Goal: Information Seeking & Learning: Learn about a topic

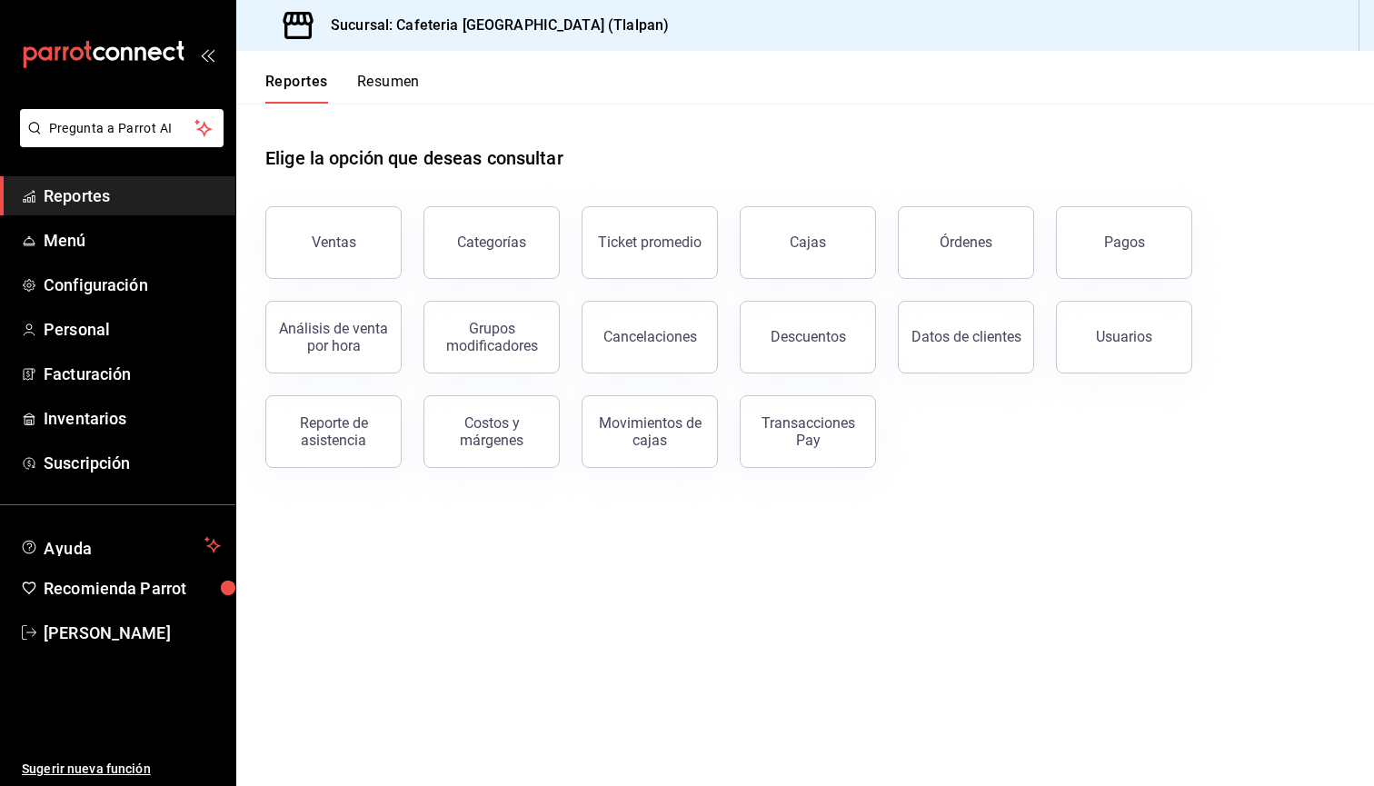
click at [338, 241] on div "Ventas" at bounding box center [334, 242] width 45 height 17
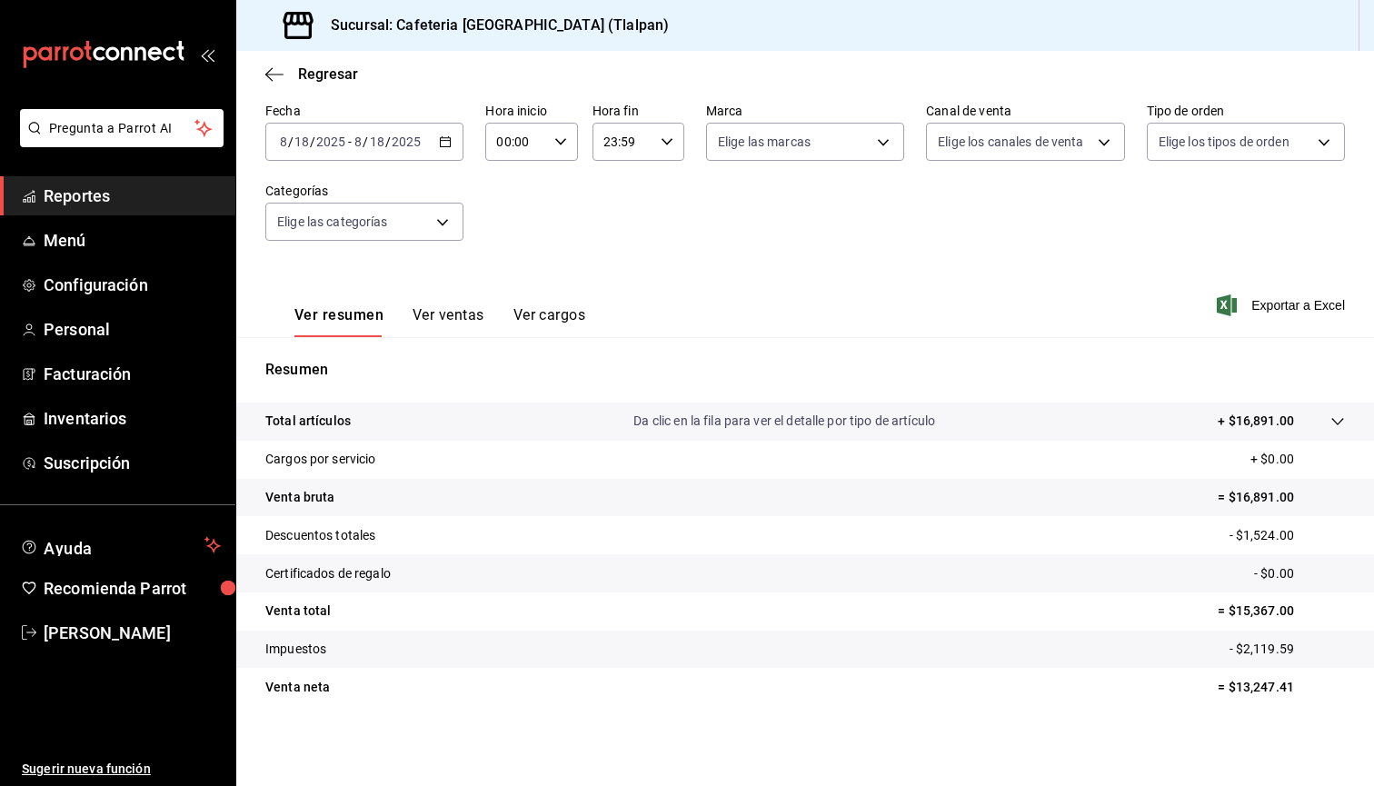
scroll to position [85, 0]
click at [278, 71] on icon "button" at bounding box center [274, 74] width 18 height 16
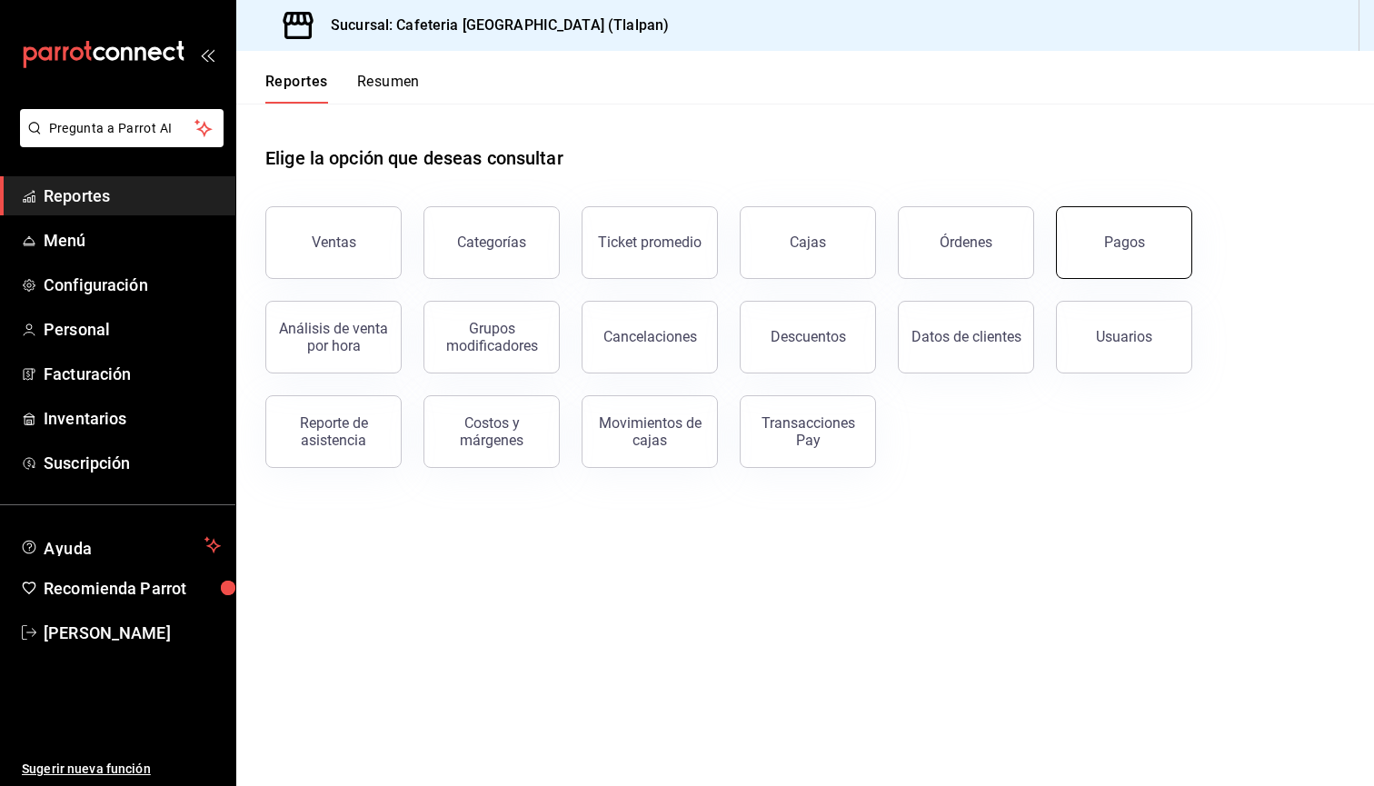
click at [1078, 261] on button "Pagos" at bounding box center [1124, 242] width 136 height 73
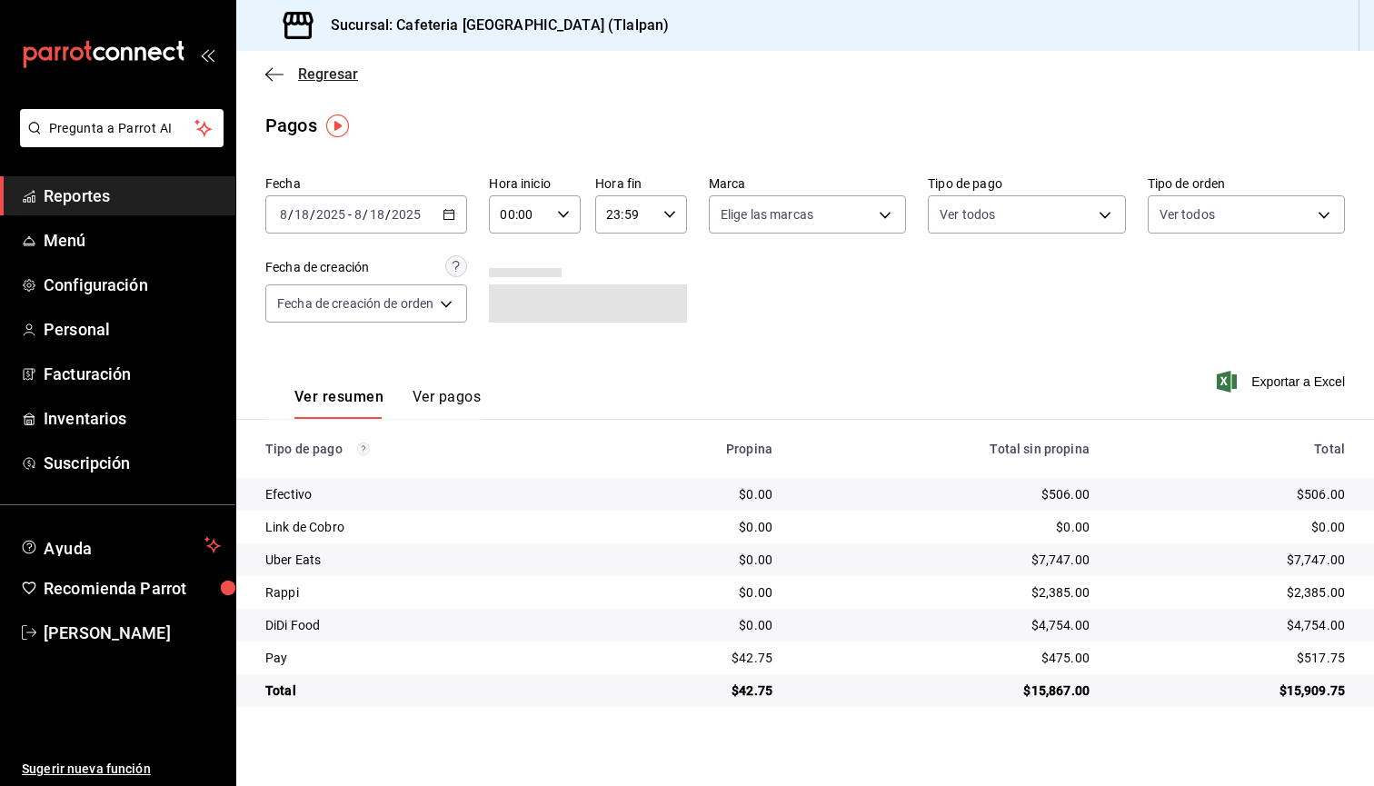
click at [290, 70] on span "Regresar" at bounding box center [311, 73] width 93 height 17
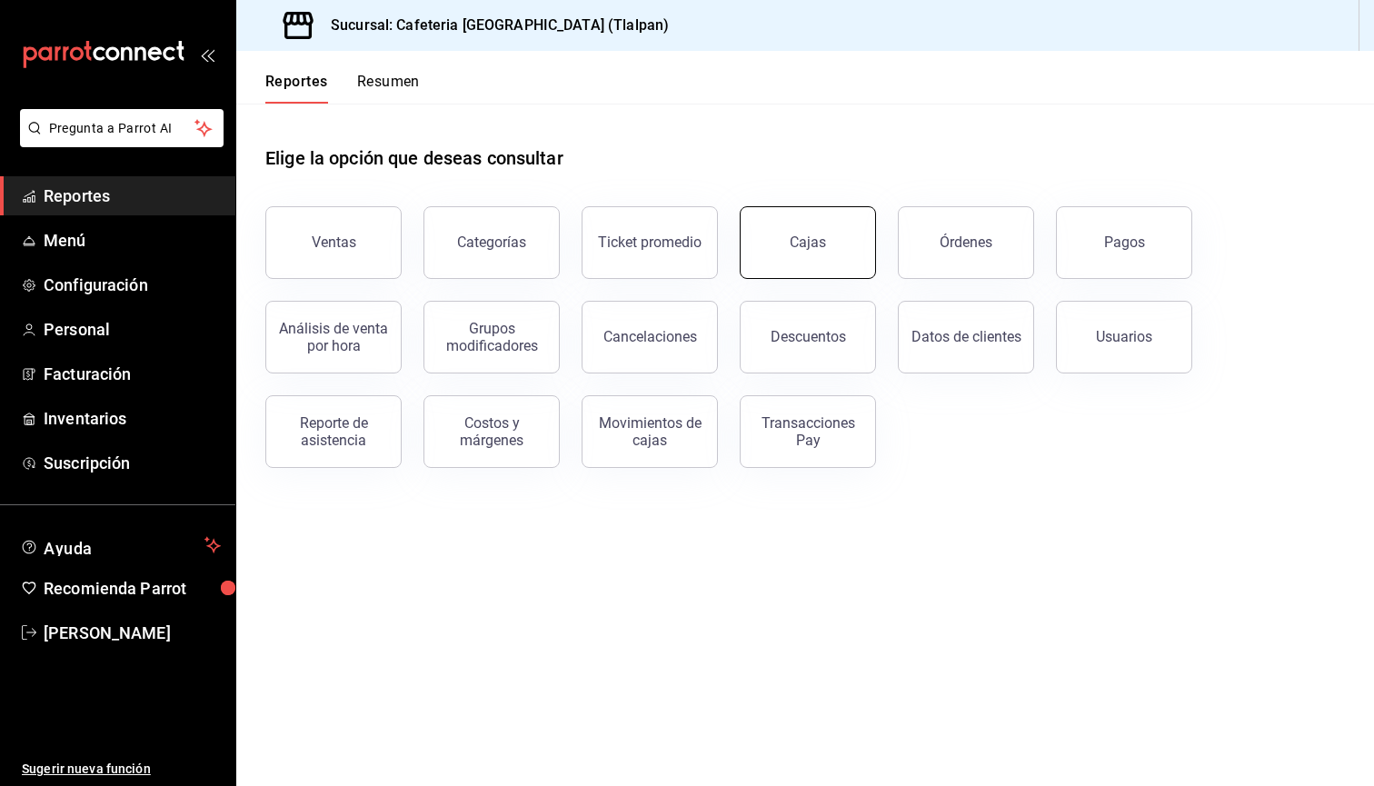
click at [810, 249] on div "Cajas" at bounding box center [808, 242] width 36 height 17
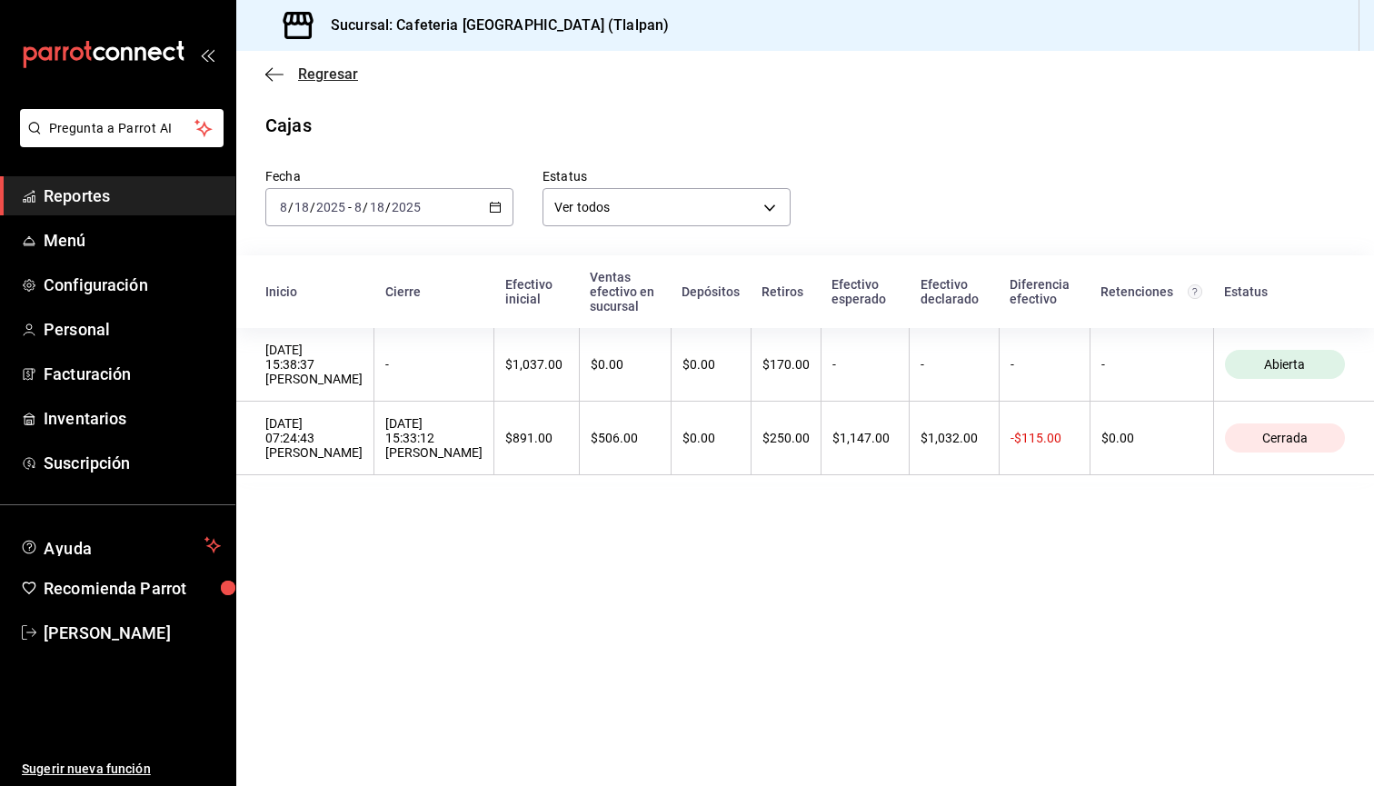
click at [297, 75] on span "Regresar" at bounding box center [311, 73] width 93 height 17
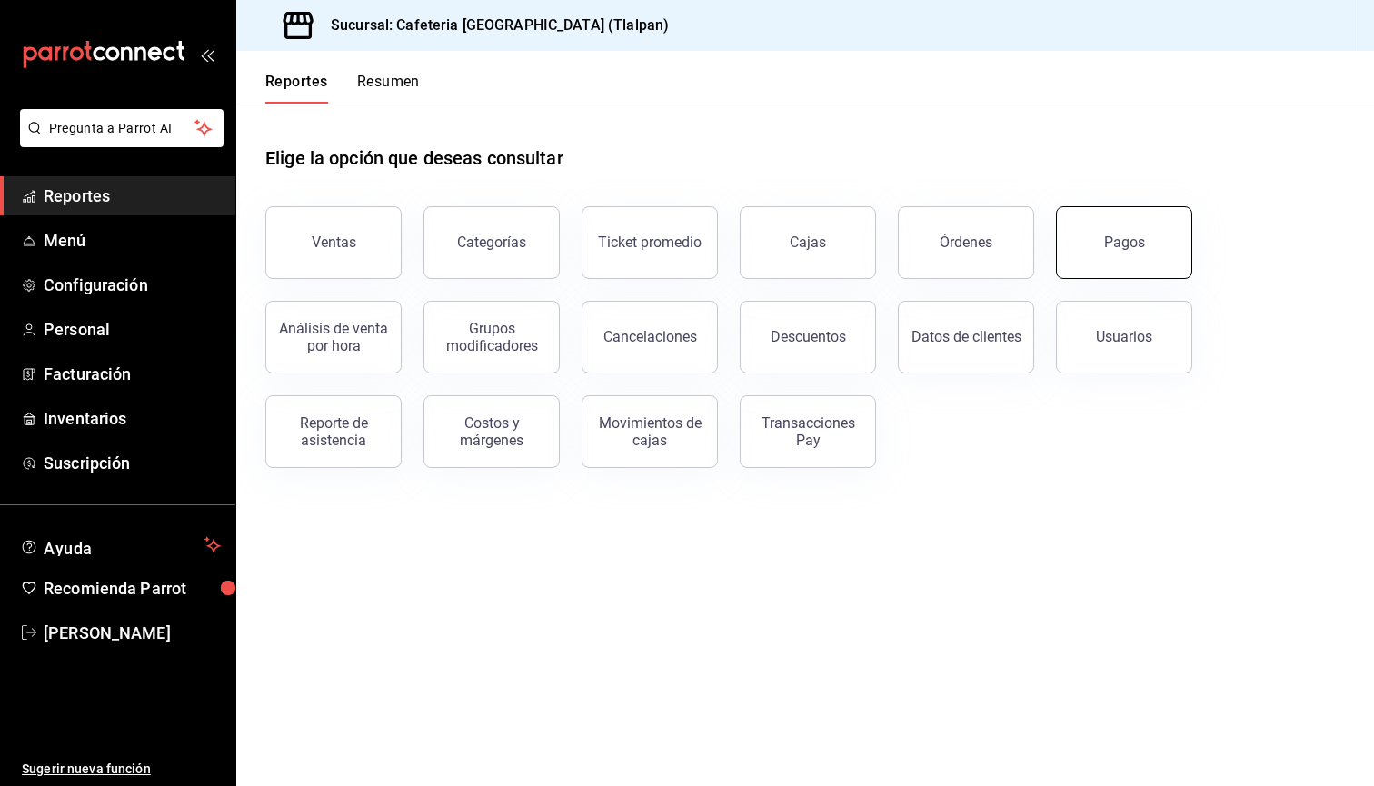
click at [1111, 274] on button "Pagos" at bounding box center [1124, 242] width 136 height 73
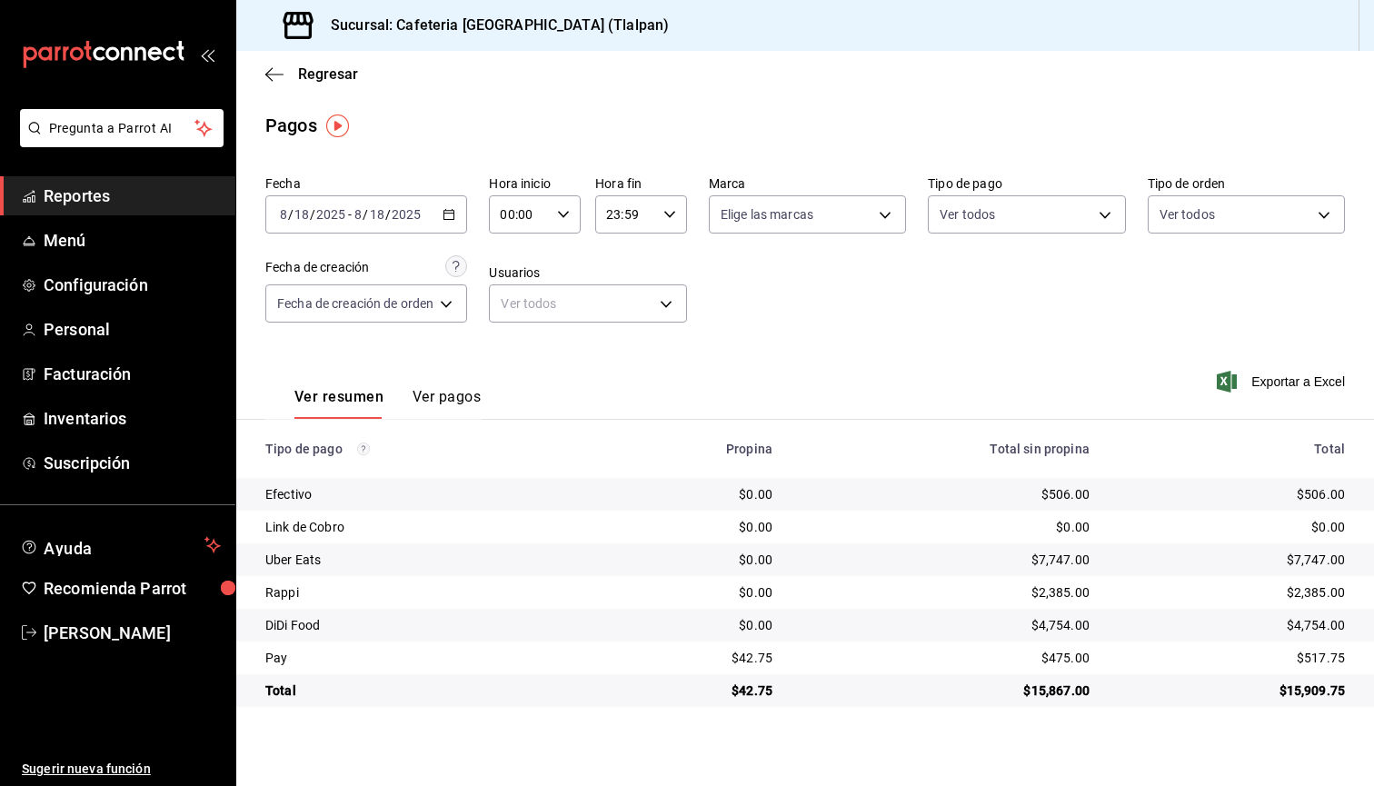
click at [411, 200] on div "[DATE] [DATE] - [DATE] [DATE]" at bounding box center [366, 214] width 202 height 38
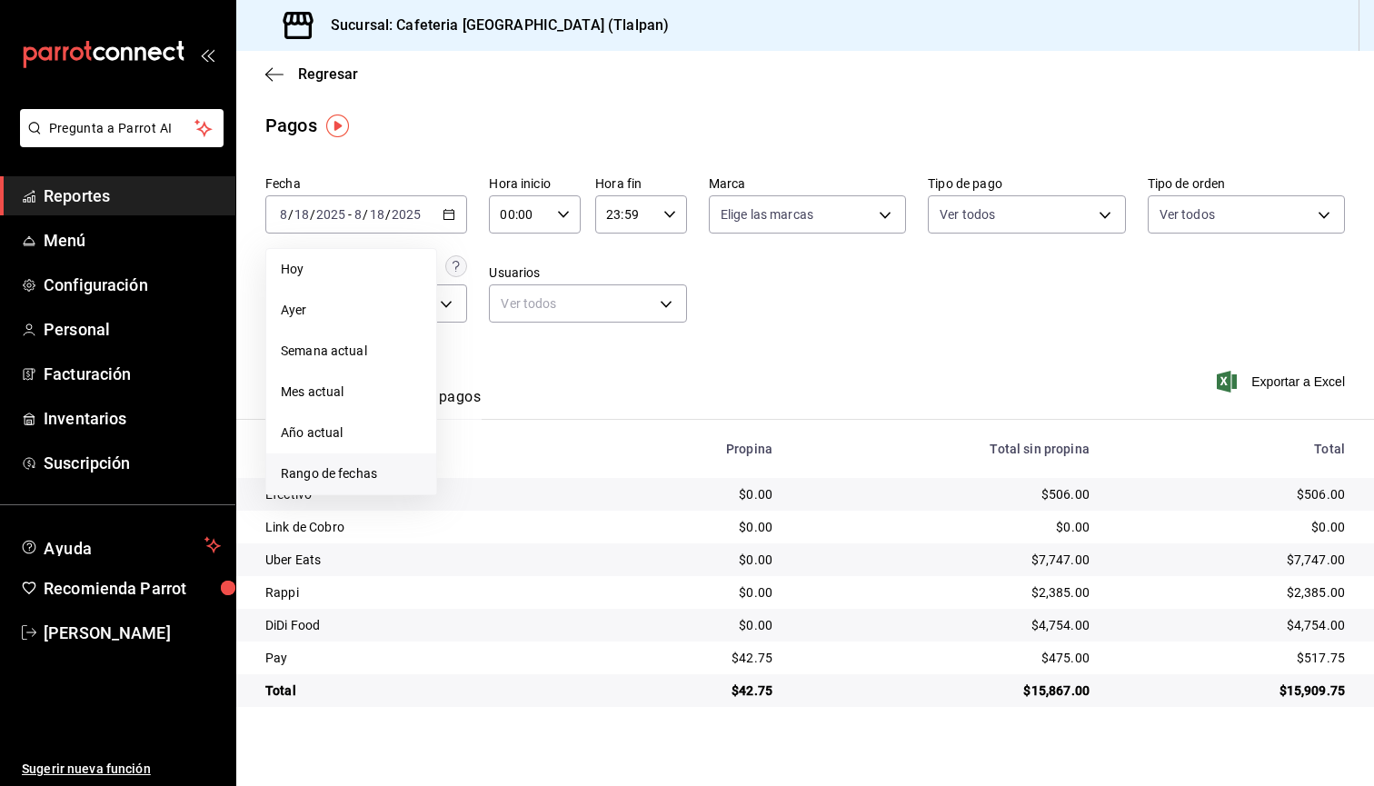
click at [365, 472] on span "Rango de fechas" at bounding box center [351, 474] width 141 height 19
click at [472, 420] on abbr "11" at bounding box center [475, 415] width 12 height 13
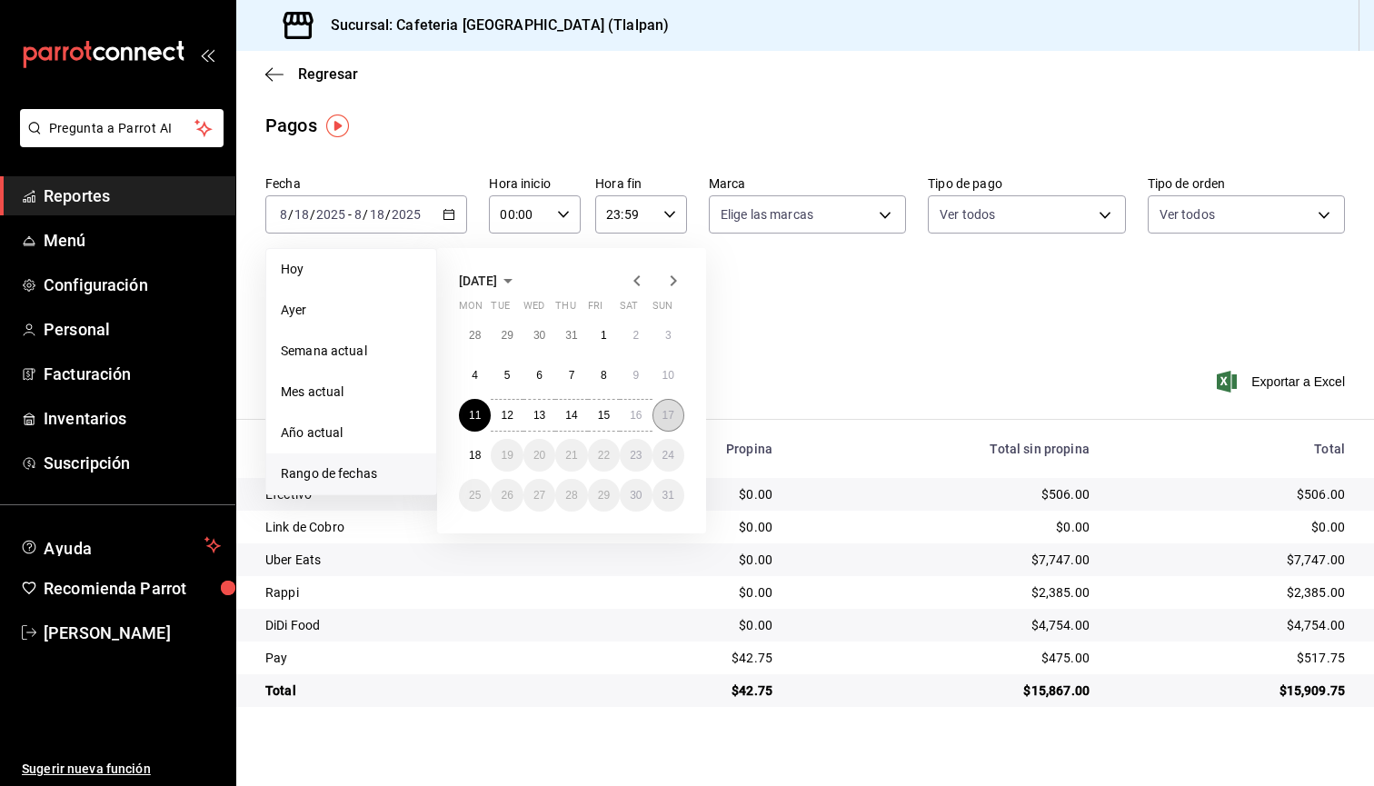
click at [678, 411] on button "17" at bounding box center [669, 415] width 32 height 33
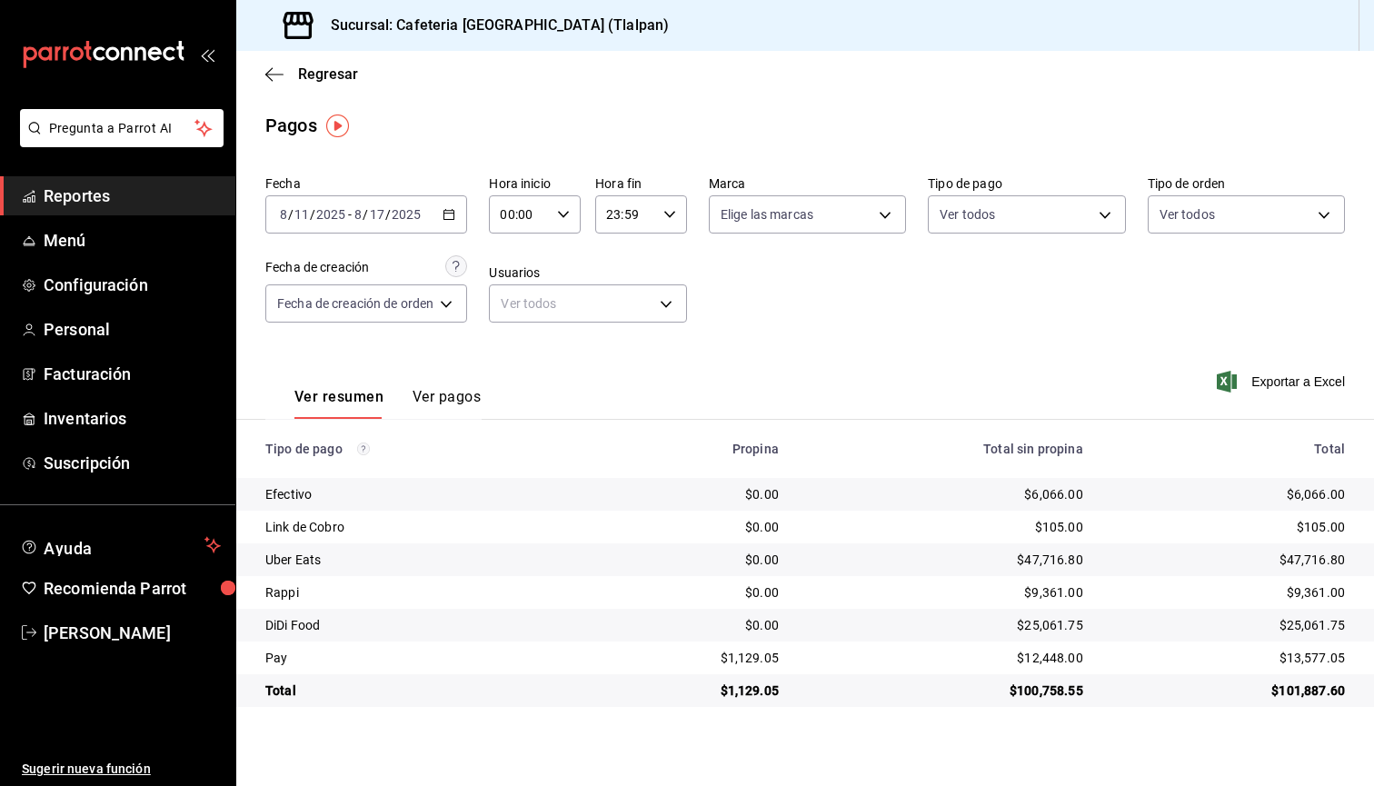
click at [409, 219] on input "2025" at bounding box center [406, 214] width 31 height 15
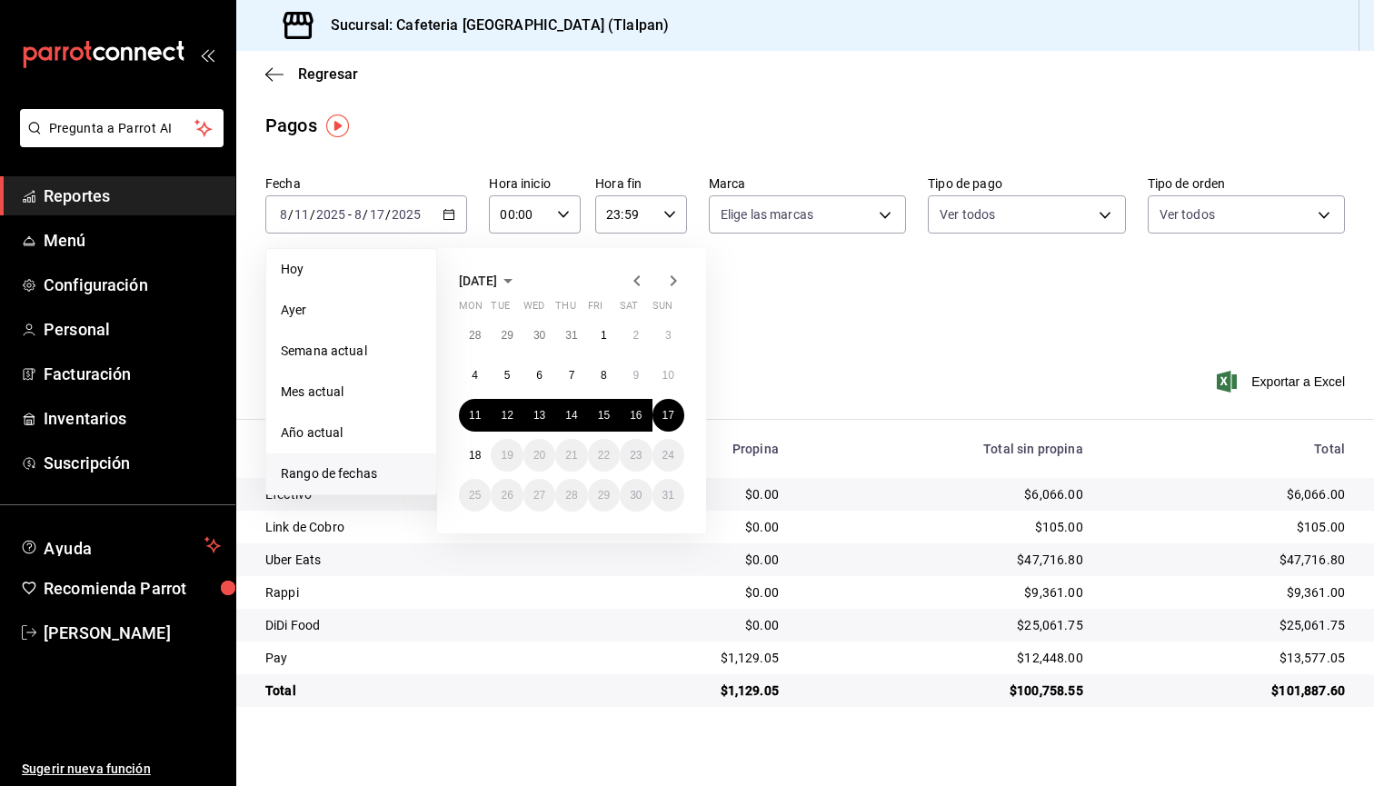
click at [748, 324] on div "August 2025 Mon Tue Wed Thu Fri Sat Sun 28 29 30 31 1 2 3 4 5 6 7 8 9 10 11 12 …" at bounding box center [596, 384] width 318 height 300
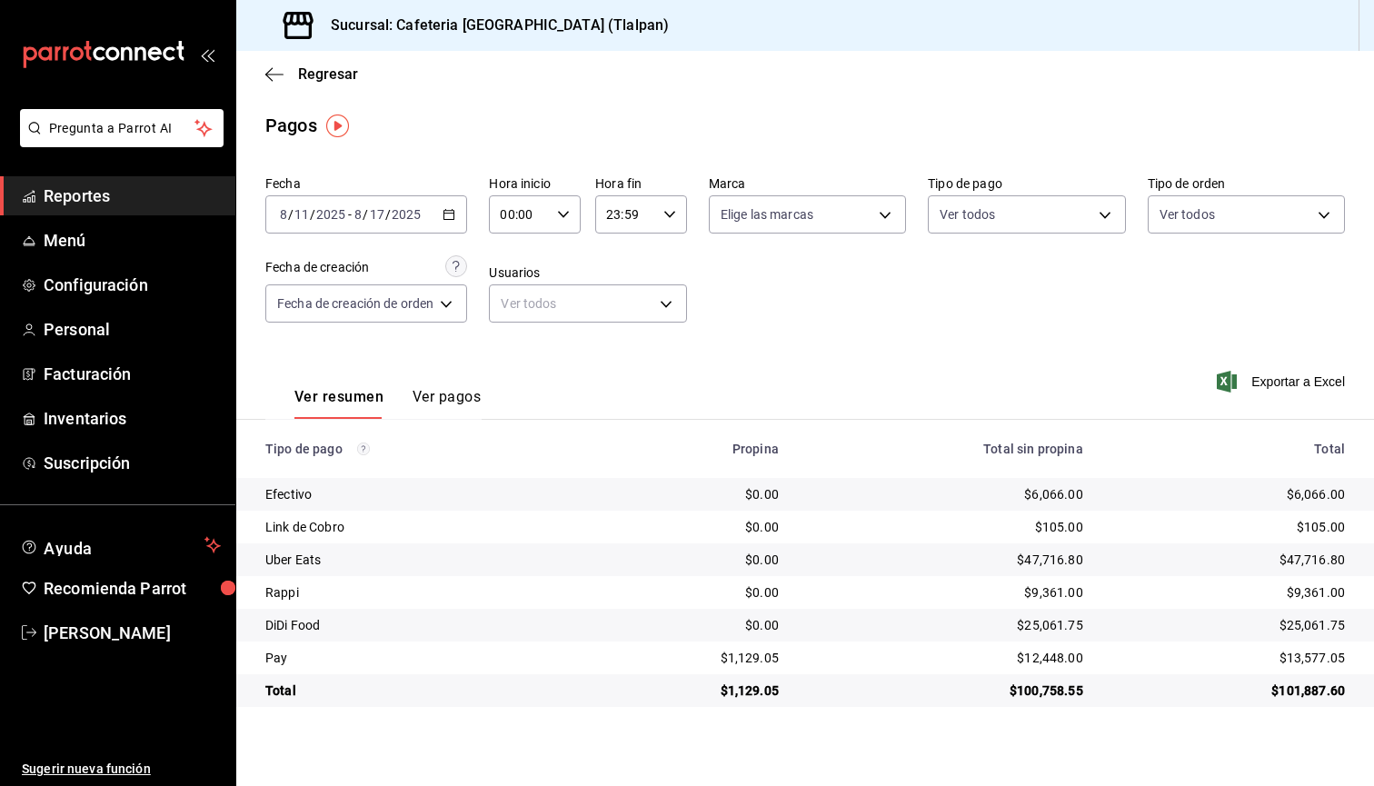
click at [755, 314] on div "Fecha 2025-08-11 8 / 11 / 2025 - 2025-08-17 8 / 17 / 2025 Hora inicio 00:00 Hor…" at bounding box center [805, 256] width 1080 height 176
click at [391, 213] on input "2025" at bounding box center [406, 214] width 31 height 15
click at [864, 344] on div "Fecha 2025-08-11 8 / 11 / 2025 - 2025-08-17 8 / 17 / 2025 Hora inicio 00:00 Hor…" at bounding box center [805, 256] width 1080 height 176
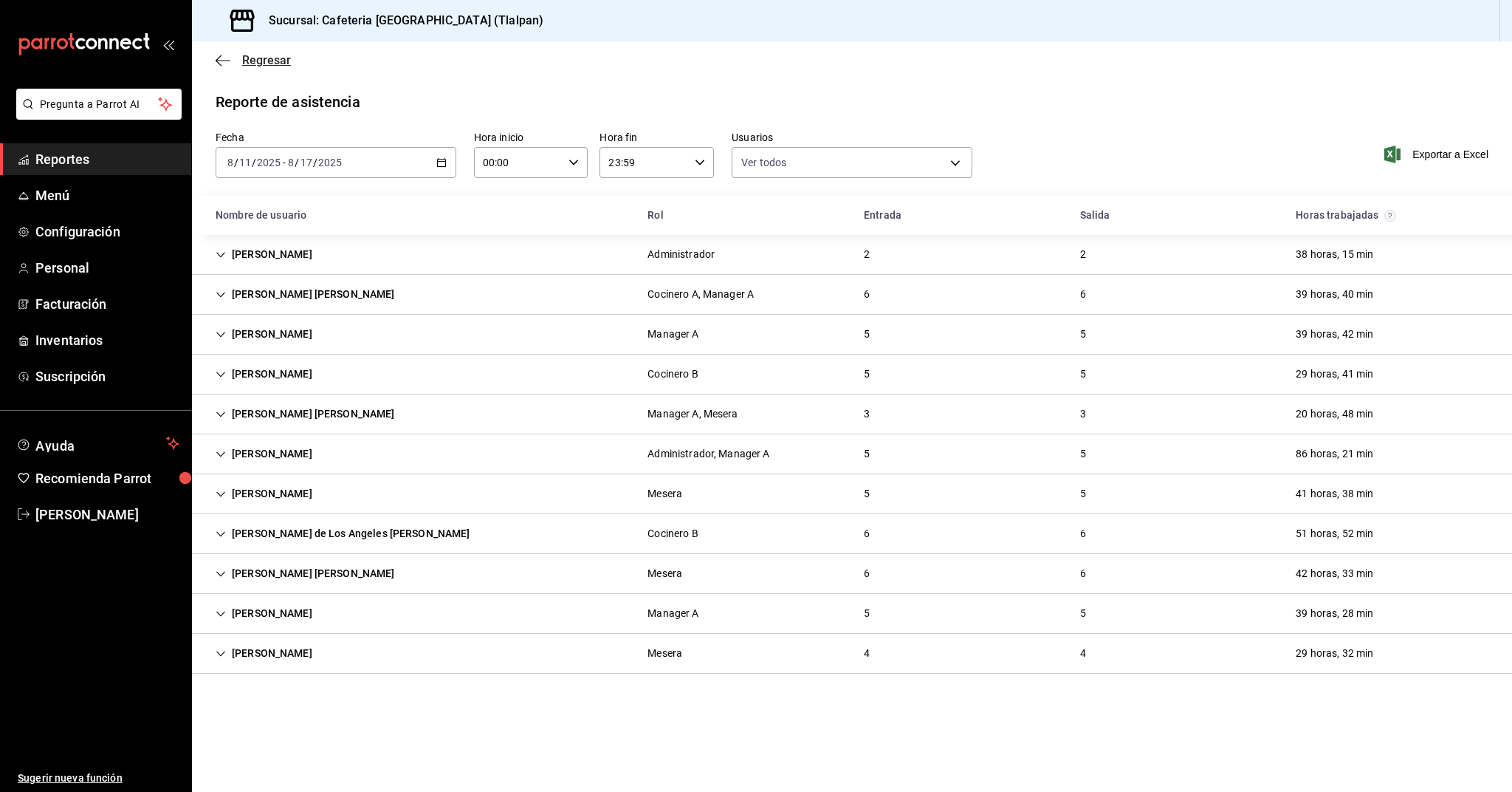
click at [223, 66] on icon "button" at bounding box center [222, 60] width 15 height 13
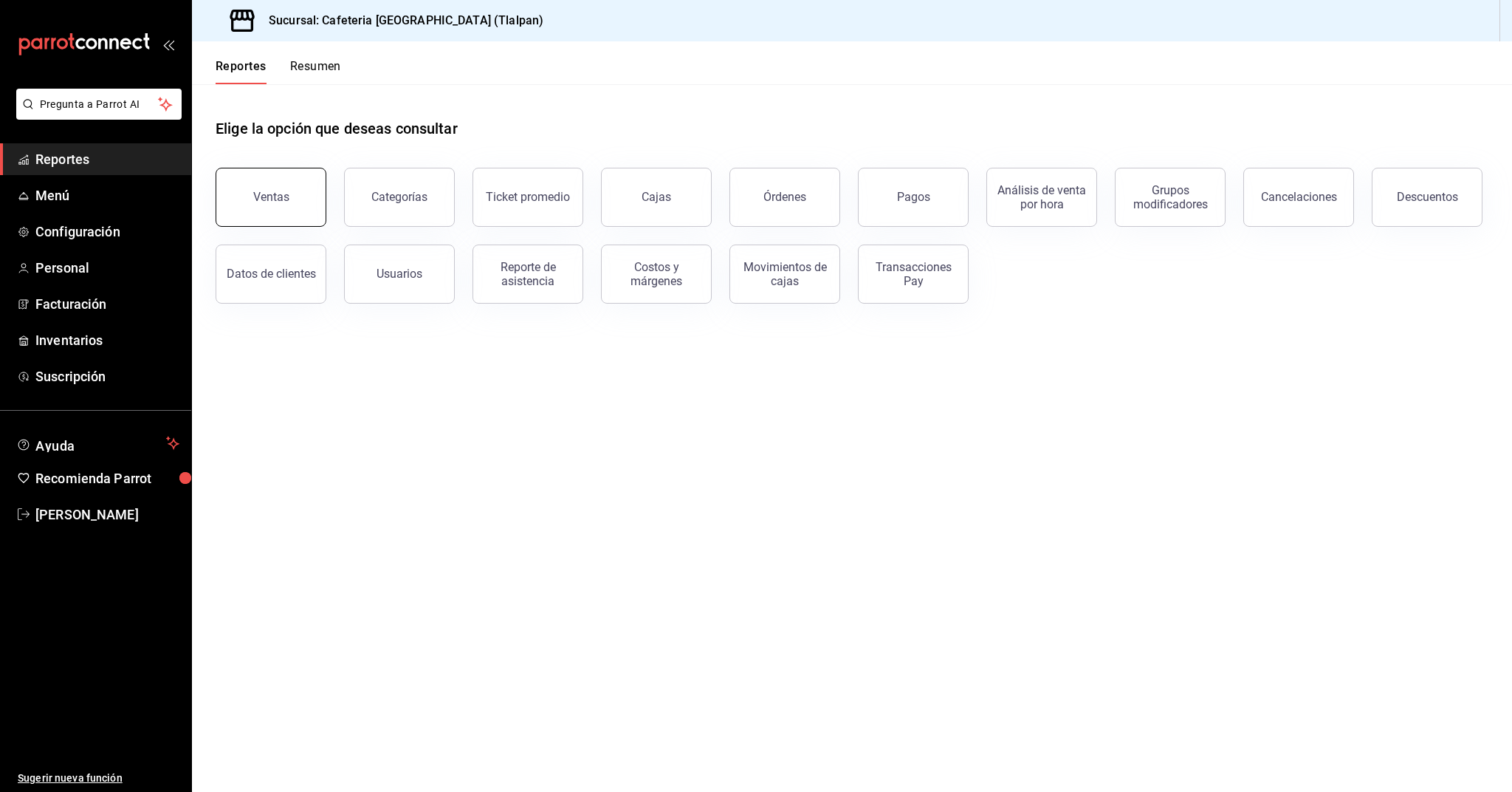
click at [314, 206] on button "Ventas" at bounding box center [270, 197] width 110 height 59
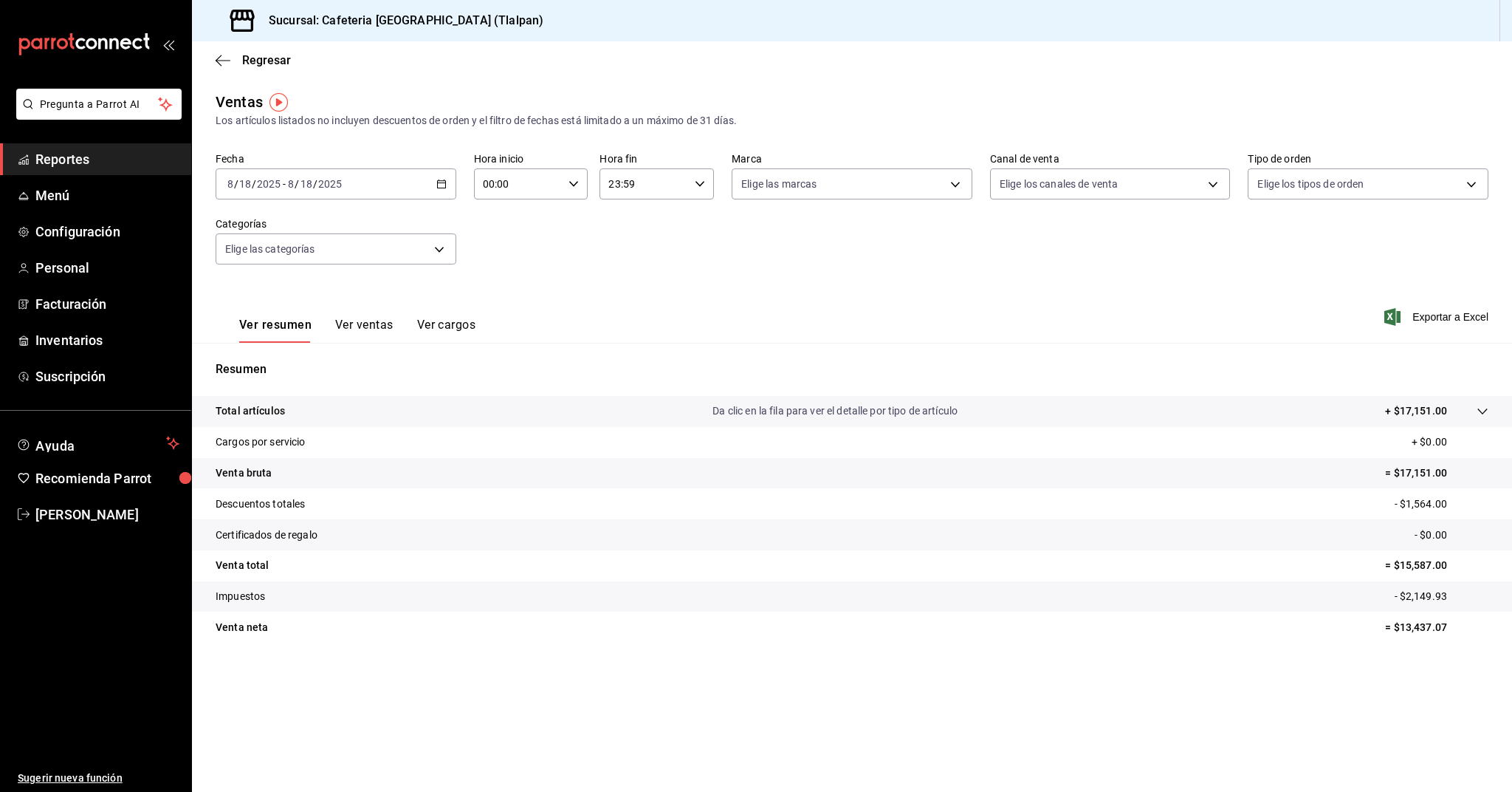
click at [356, 335] on button "Ver ventas" at bounding box center [365, 330] width 58 height 25
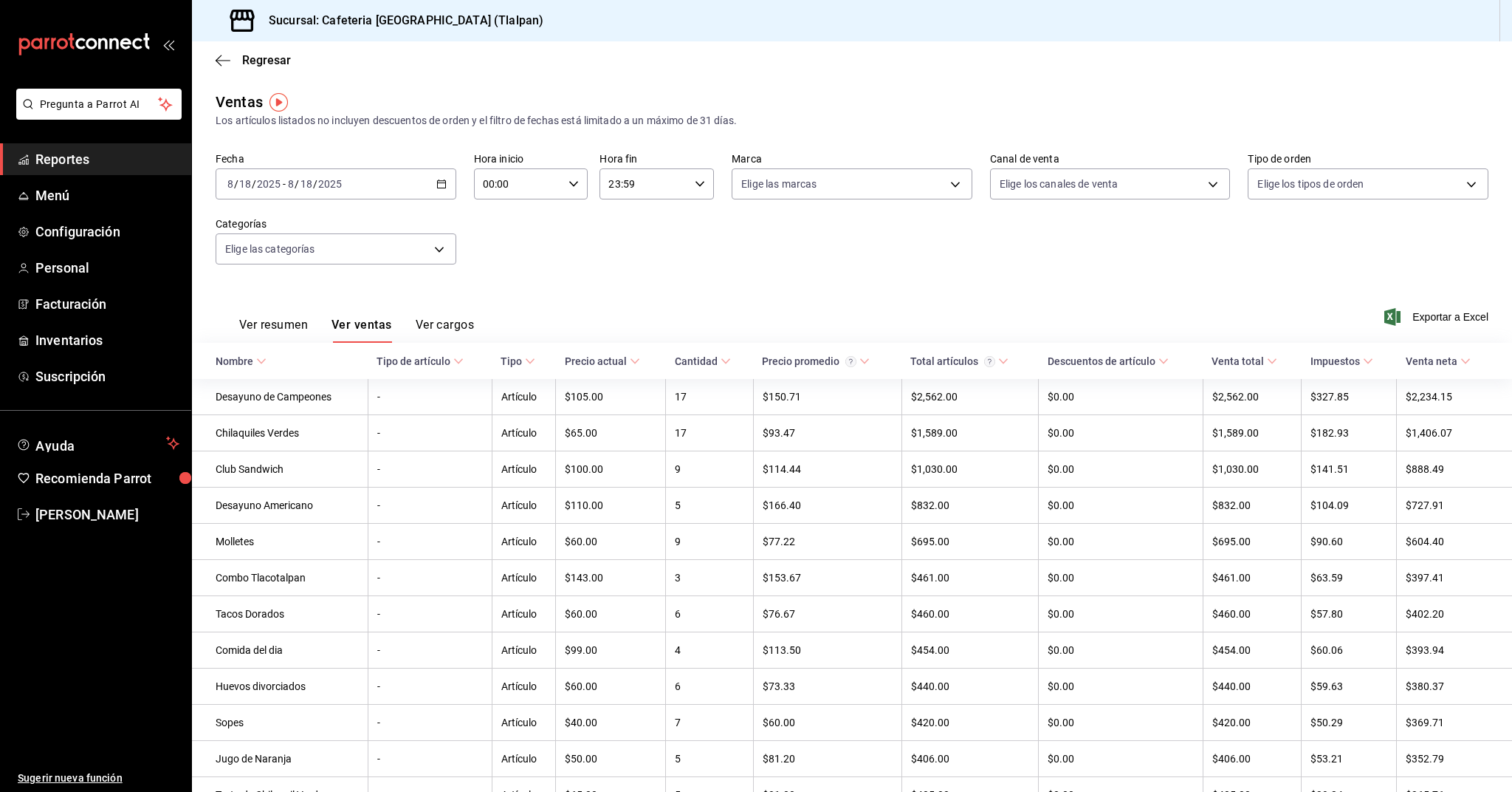
click at [421, 193] on div "[DATE] [DATE] - [DATE] [DATE]" at bounding box center [335, 184] width 240 height 31
click at [305, 361] on span "Rango de fechas" at bounding box center [285, 361] width 114 height 15
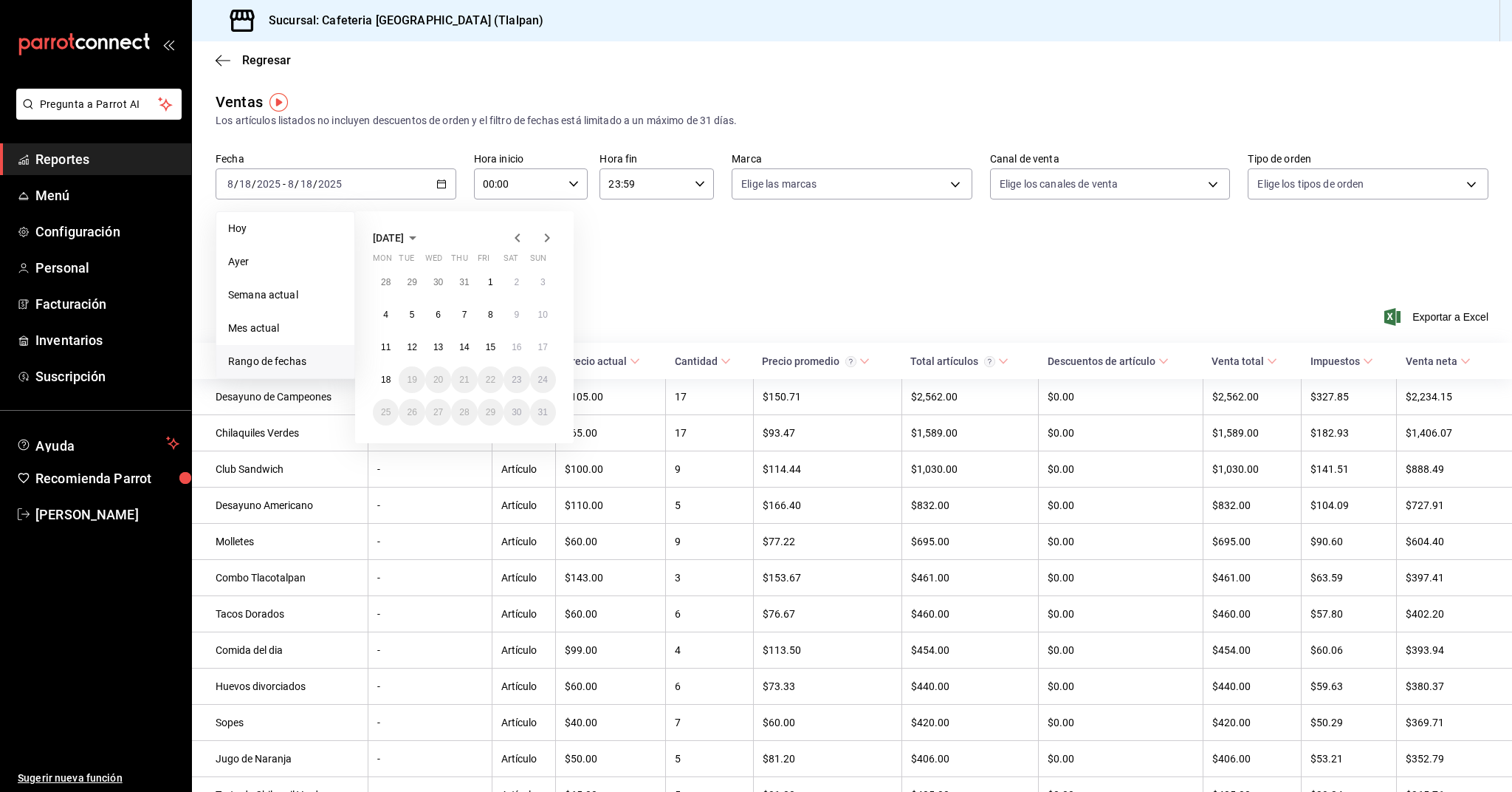
click at [404, 241] on span "[DATE]" at bounding box center [388, 237] width 31 height 12
click at [407, 311] on button "July" at bounding box center [403, 318] width 61 height 27
click at [414, 288] on abbr "1" at bounding box center [413, 282] width 5 height 11
click at [408, 231] on button "[DATE]" at bounding box center [397, 238] width 49 height 18
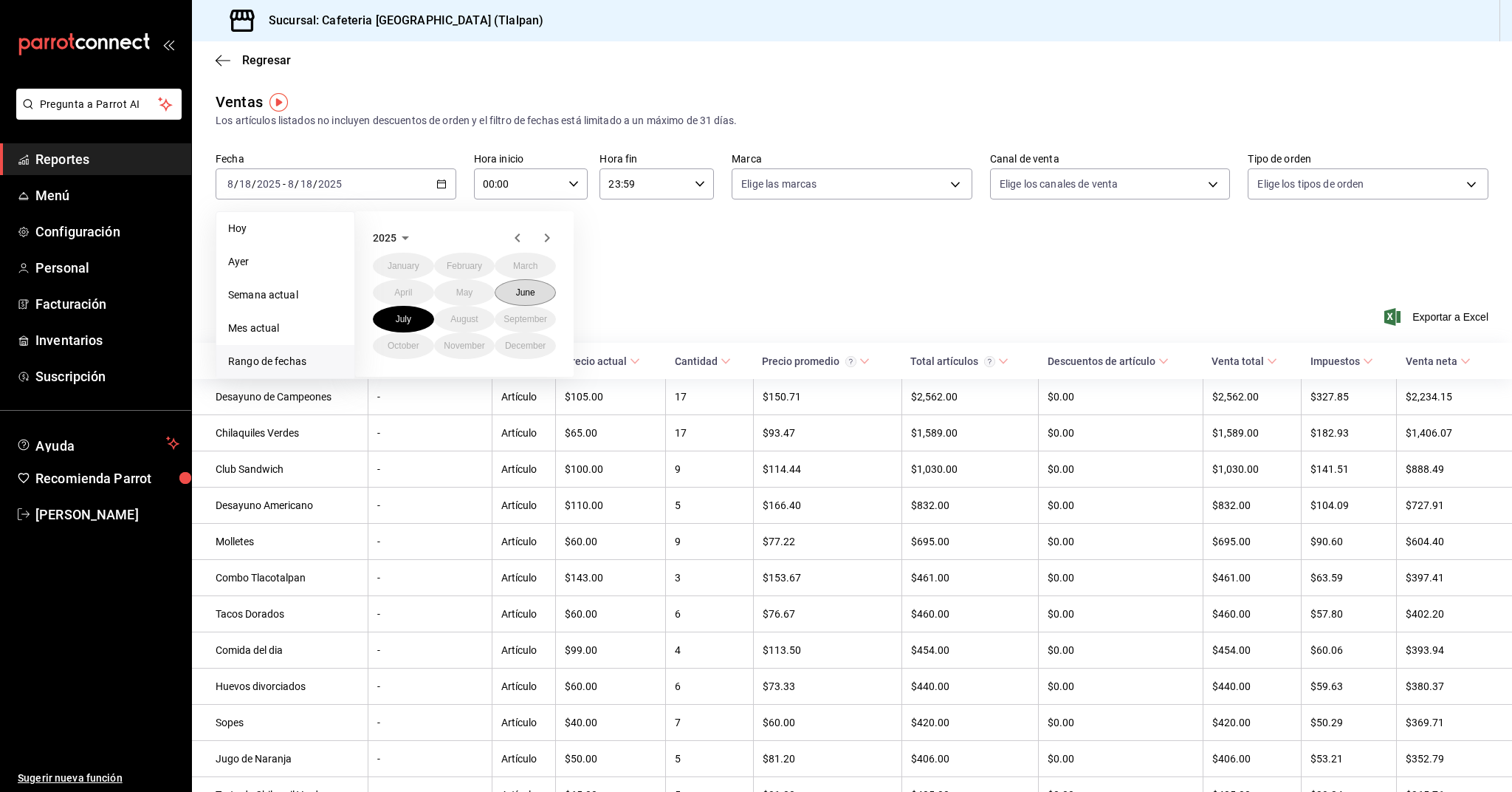
click at [520, 292] on abbr "June" at bounding box center [525, 292] width 19 height 11
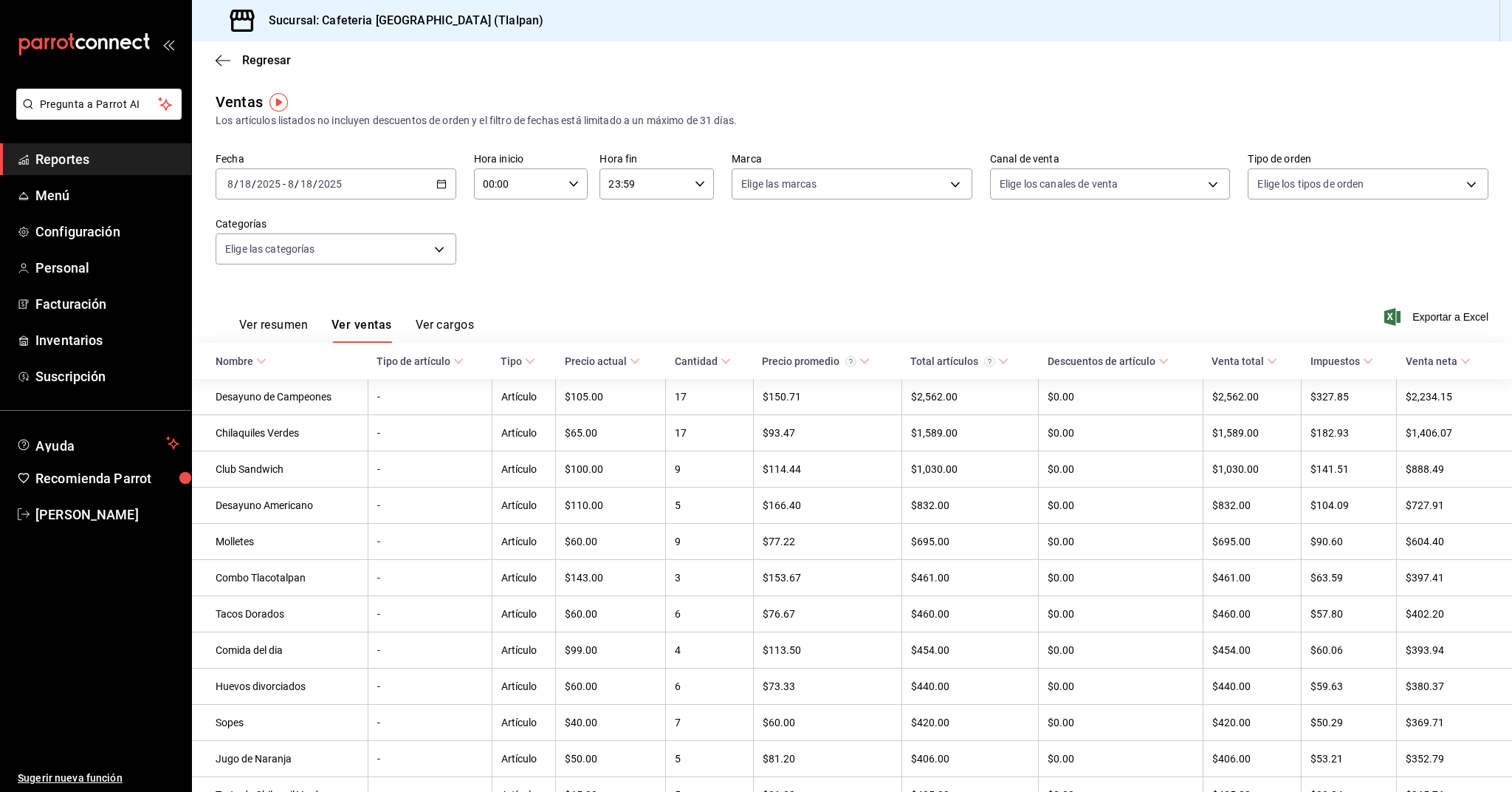
click at [377, 194] on div "[DATE] [DATE] - [DATE] [DATE]" at bounding box center [335, 184] width 240 height 31
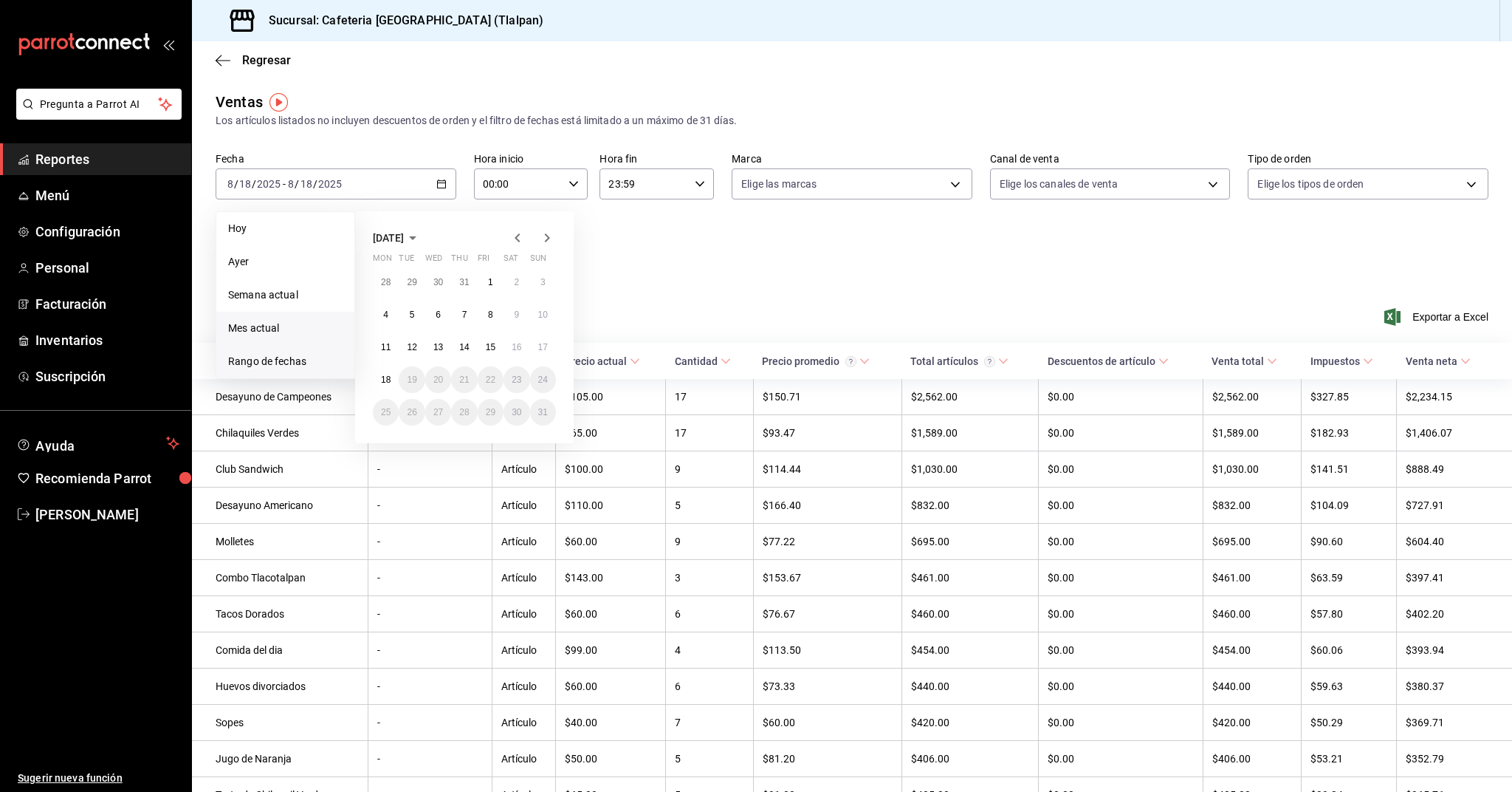
click at [300, 323] on span "Mes actual" at bounding box center [285, 328] width 114 height 15
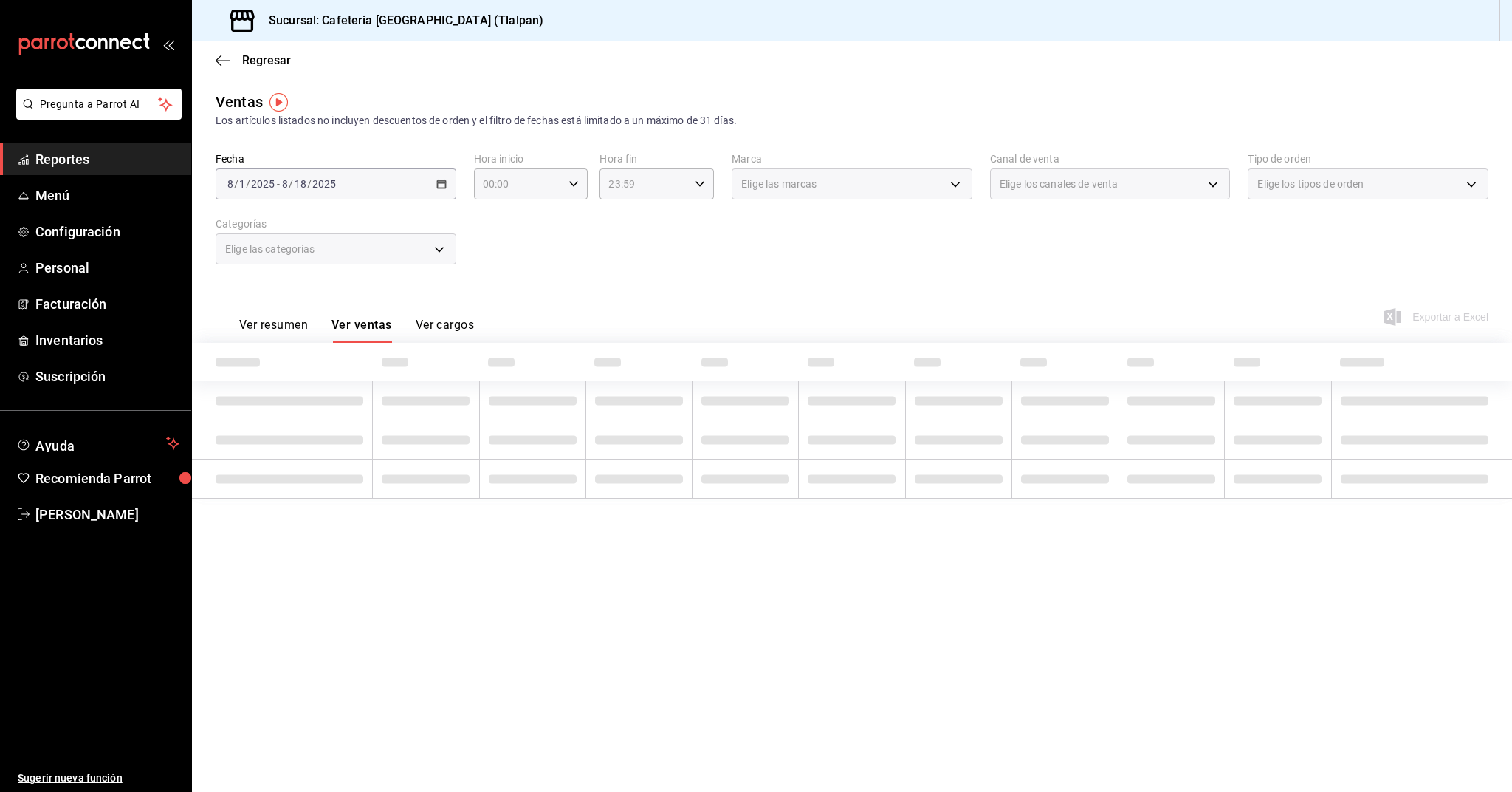
click at [395, 194] on div "[DATE] [DATE] - [DATE] [DATE]" at bounding box center [335, 184] width 240 height 31
click at [413, 187] on div "[DATE] [DATE] - [DATE] [DATE]" at bounding box center [335, 184] width 240 height 31
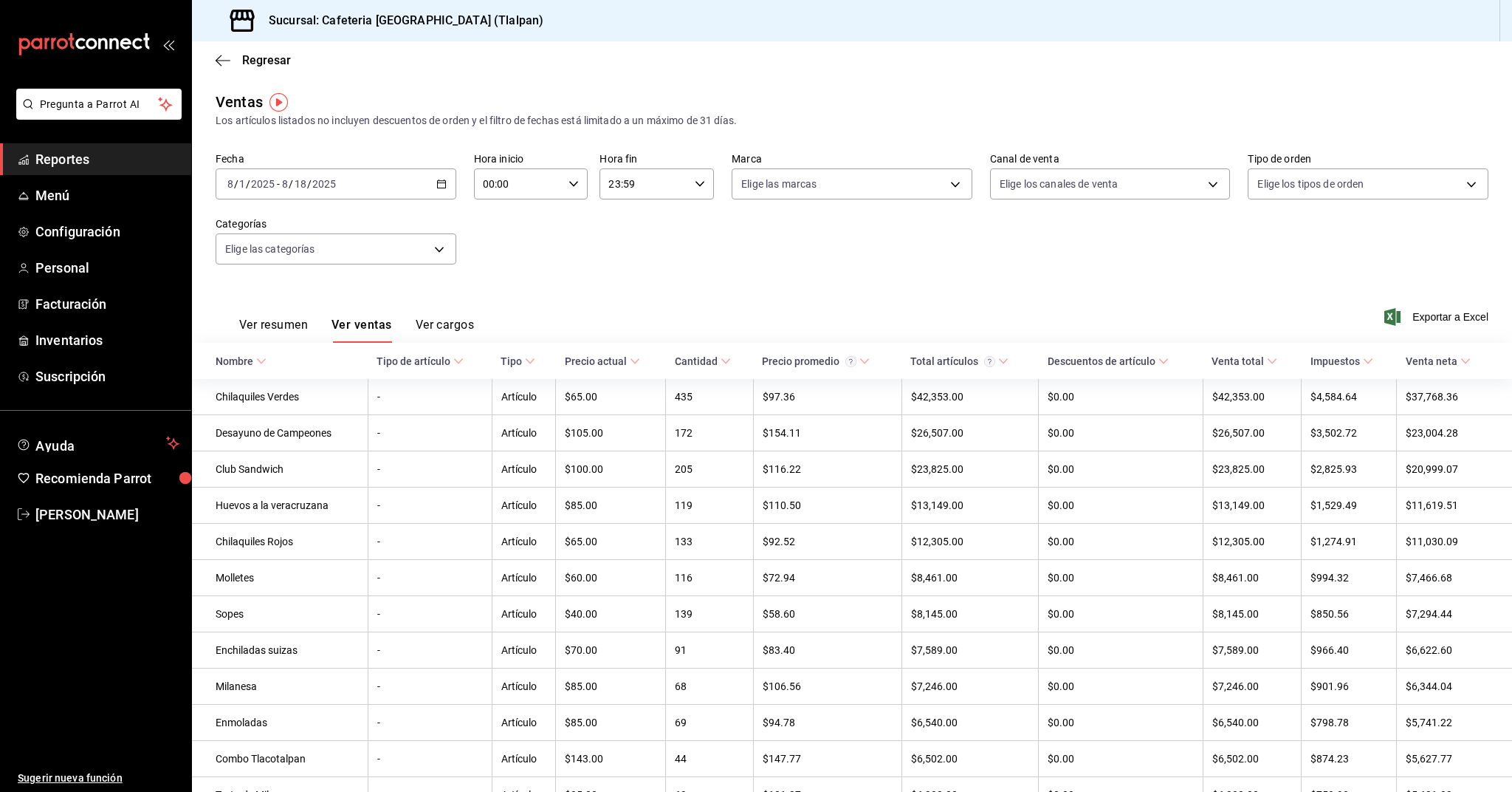
click at [413, 187] on div "[DATE] [DATE] - [DATE] [DATE]" at bounding box center [335, 184] width 240 height 31
click at [288, 366] on span "Rango de fechas" at bounding box center [285, 361] width 114 height 15
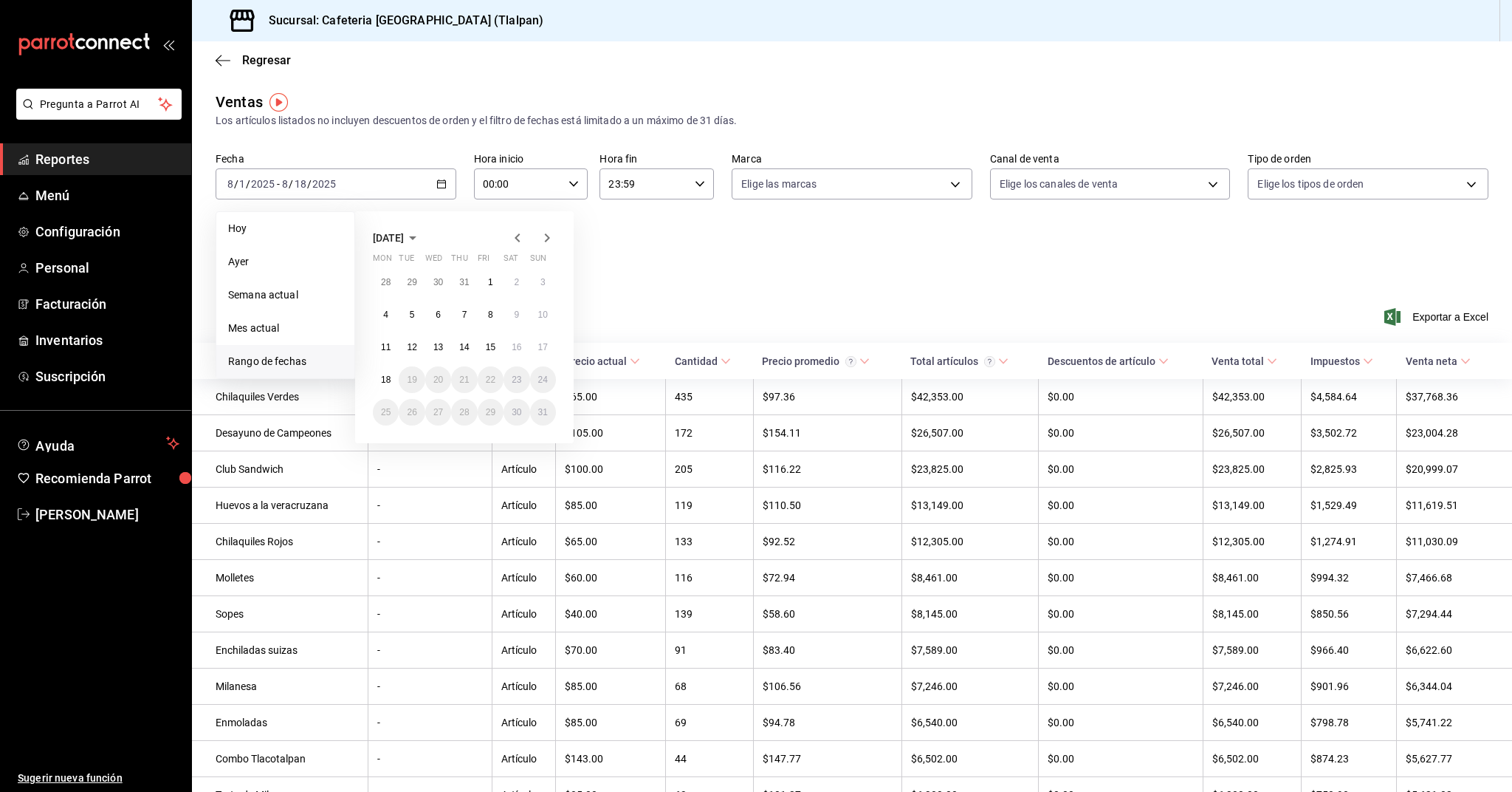
click at [514, 237] on icon "button" at bounding box center [517, 238] width 18 height 18
click at [516, 240] on icon "button" at bounding box center [517, 238] width 18 height 18
click at [545, 275] on button "1" at bounding box center [543, 282] width 26 height 27
click at [544, 241] on icon "button" at bounding box center [547, 238] width 18 height 18
click at [417, 280] on button "1" at bounding box center [412, 282] width 26 height 27
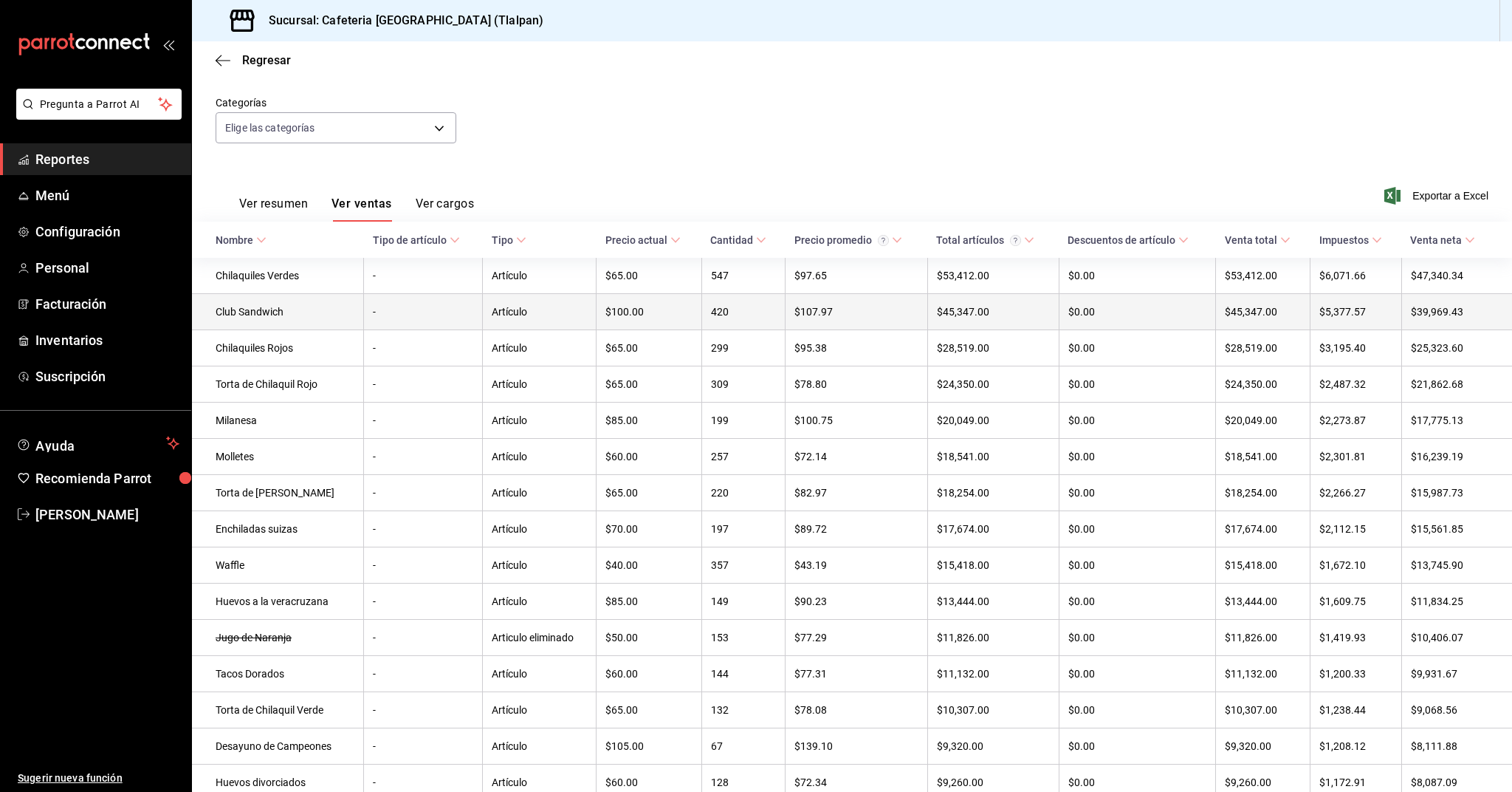
scroll to position [126, 0]
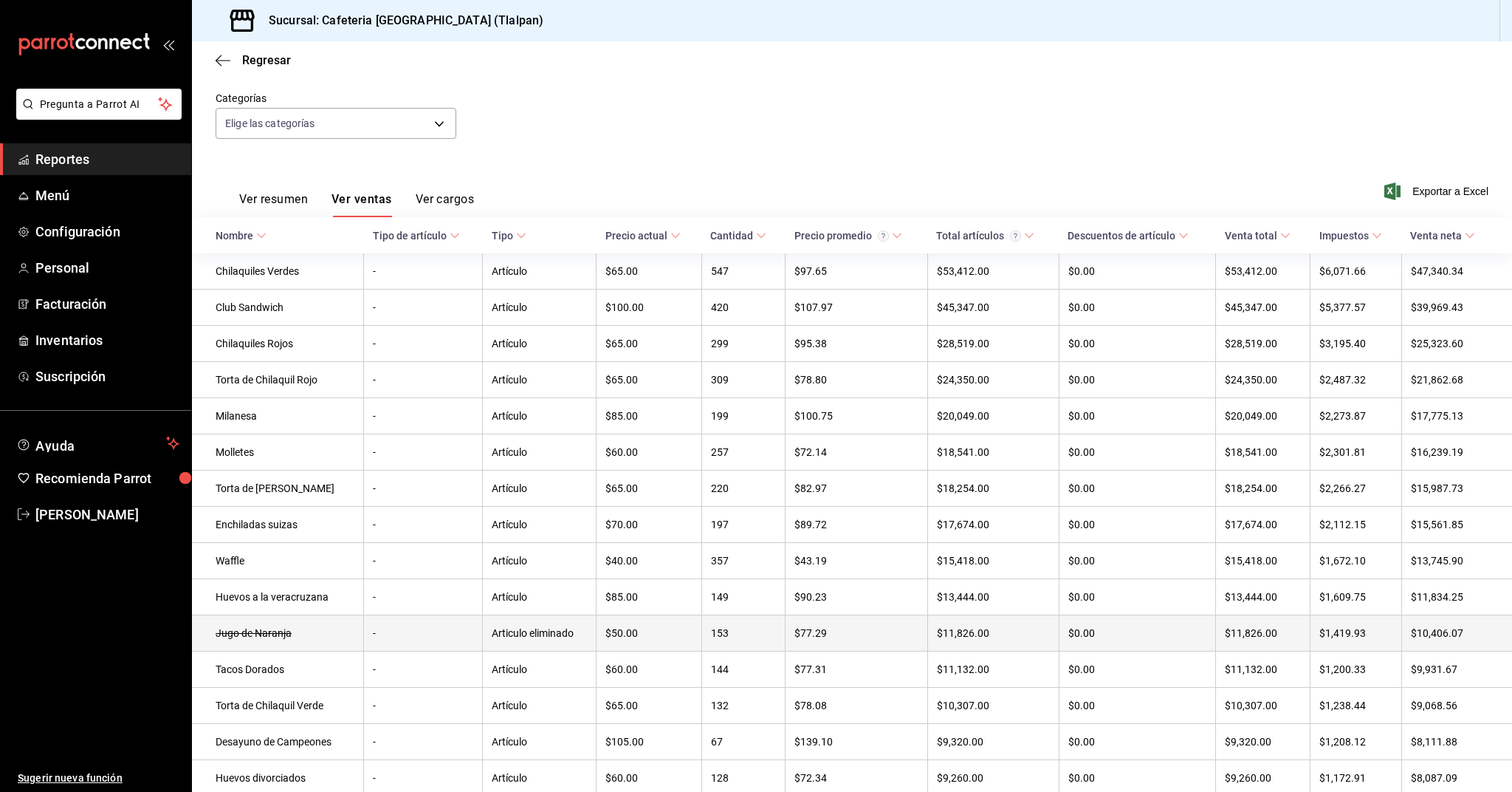
click at [274, 630] on td "Jugo de Naranja" at bounding box center [278, 633] width 172 height 37
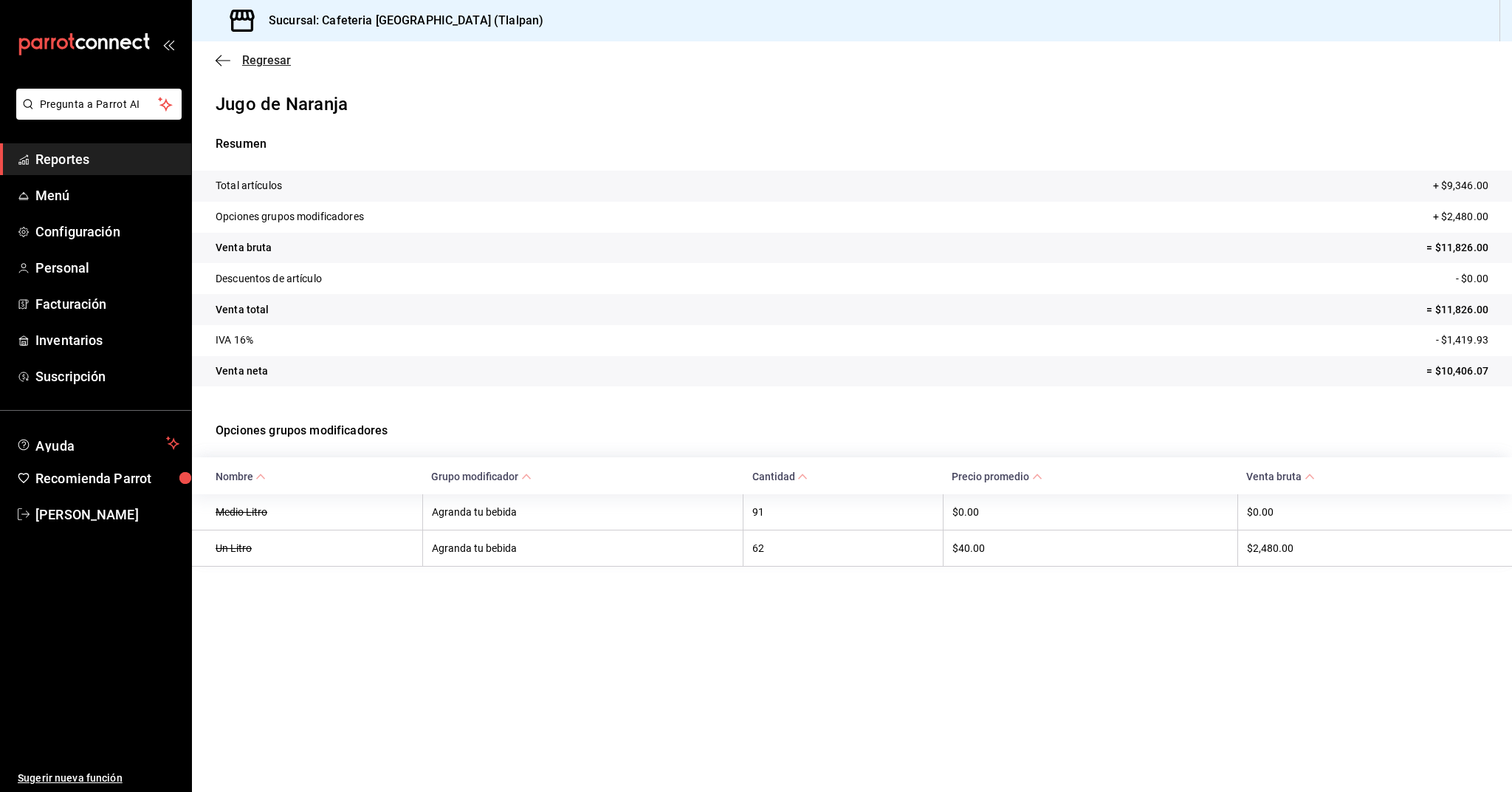
click at [226, 66] on icon "button" at bounding box center [222, 60] width 15 height 13
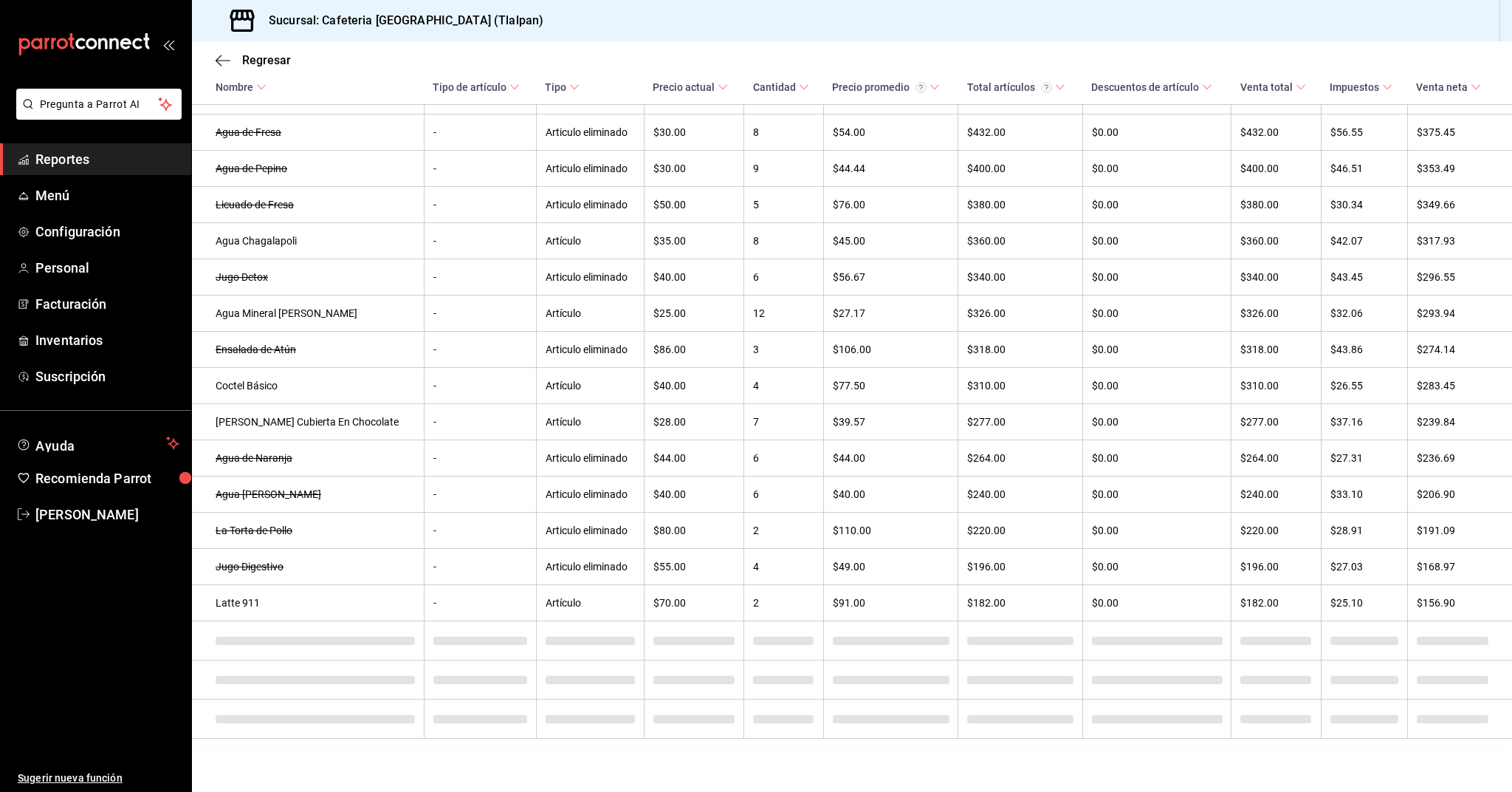
scroll to position [2680, 0]
